Goal: Task Accomplishment & Management: Manage account settings

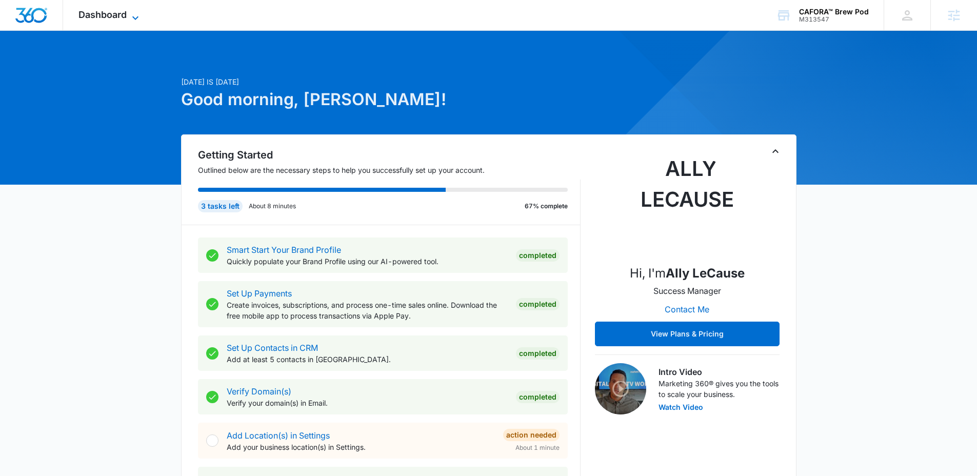
click at [121, 17] on span "Dashboard" at bounding box center [102, 14] width 48 height 11
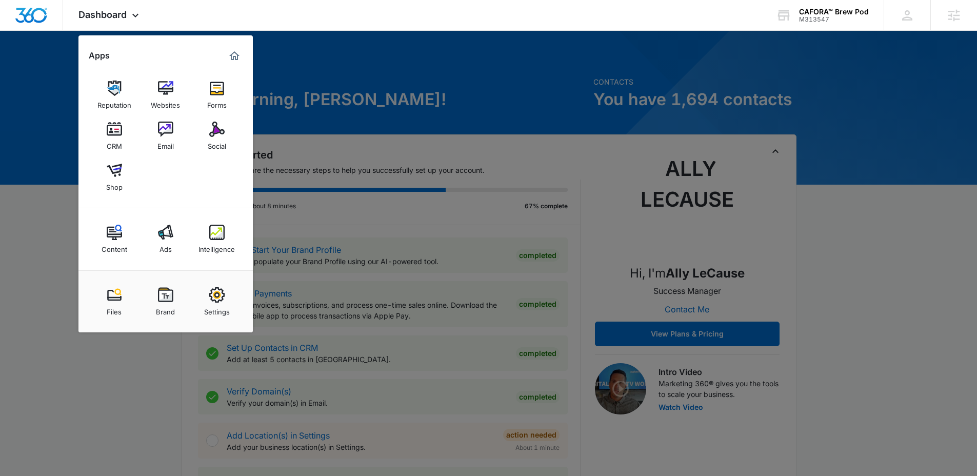
click at [174, 316] on link "Brand" at bounding box center [165, 301] width 39 height 39
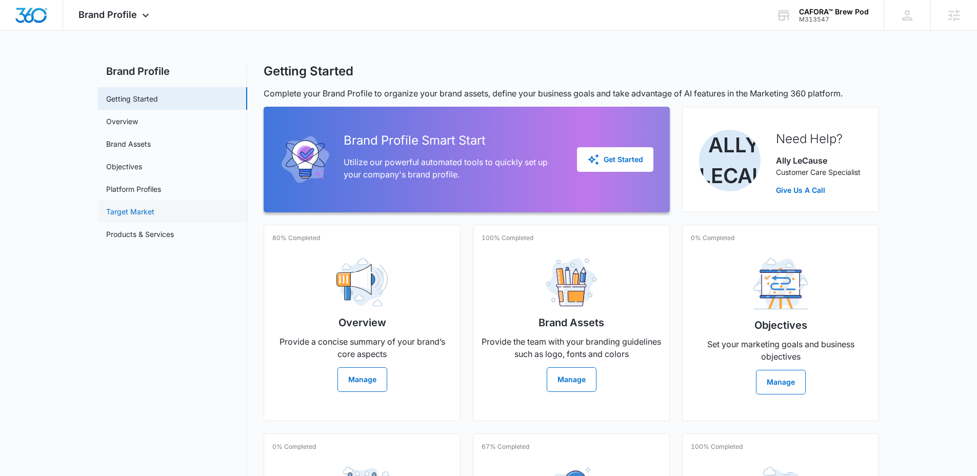
click at [148, 209] on link "Target Market" at bounding box center [130, 211] width 48 height 11
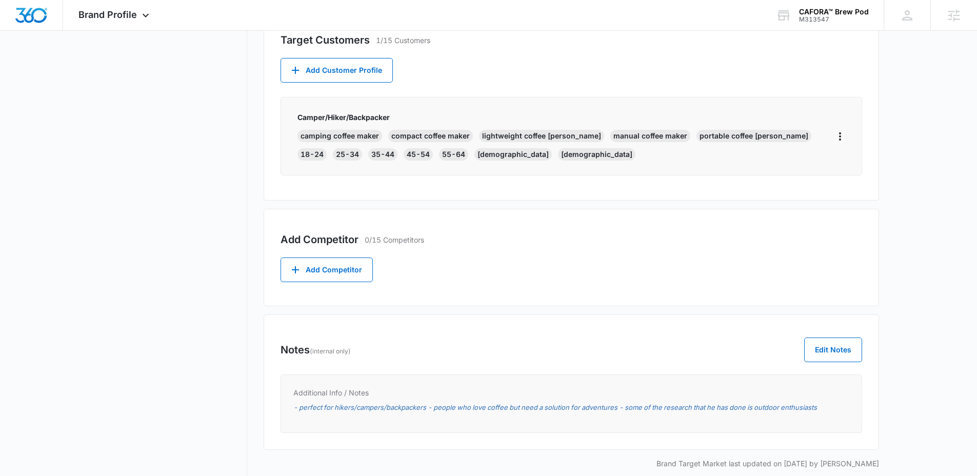
scroll to position [402, 0]
